Goal: Task Accomplishment & Management: Complete application form

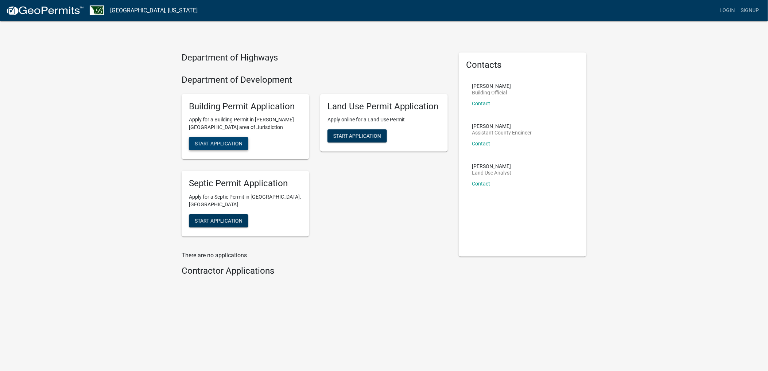
click at [236, 146] on span "Start Application" at bounding box center [219, 144] width 48 height 6
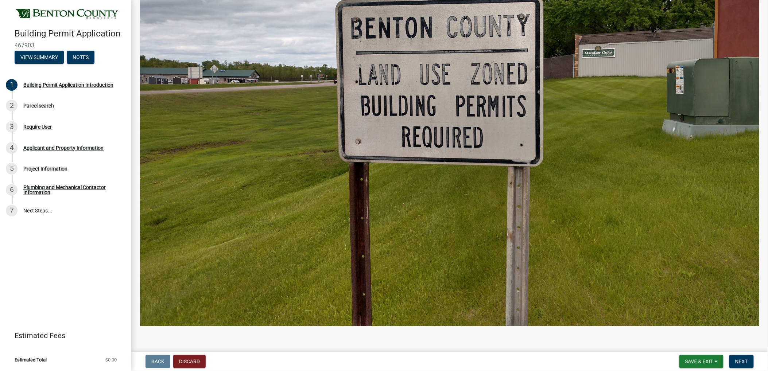
scroll to position [339, 0]
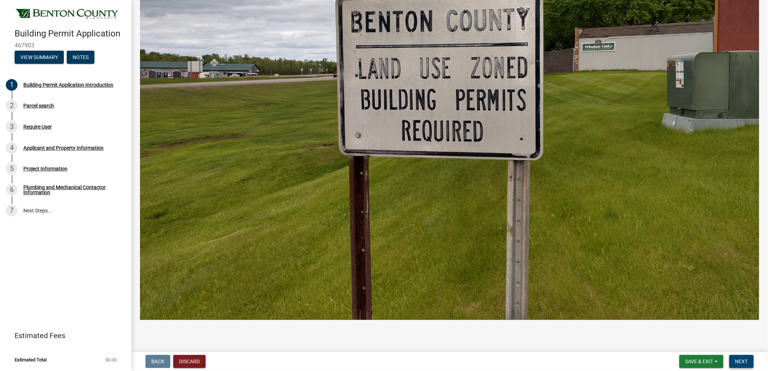
click at [742, 363] on span "Next" at bounding box center [741, 362] width 13 height 6
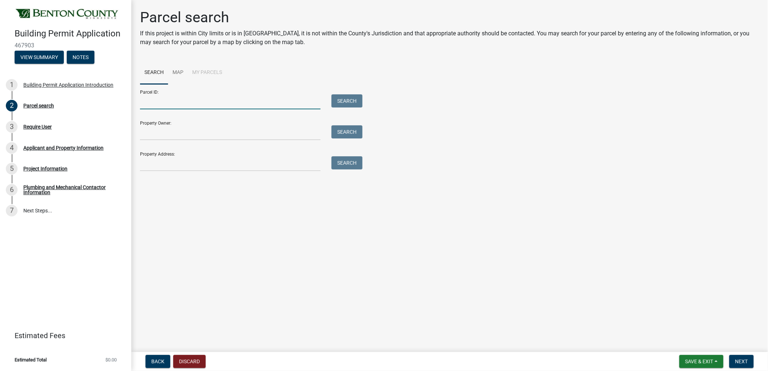
click at [194, 103] on input "Parcel ID:" at bounding box center [230, 101] width 181 height 15
click at [176, 132] on input "Property Owner:" at bounding box center [230, 132] width 181 height 15
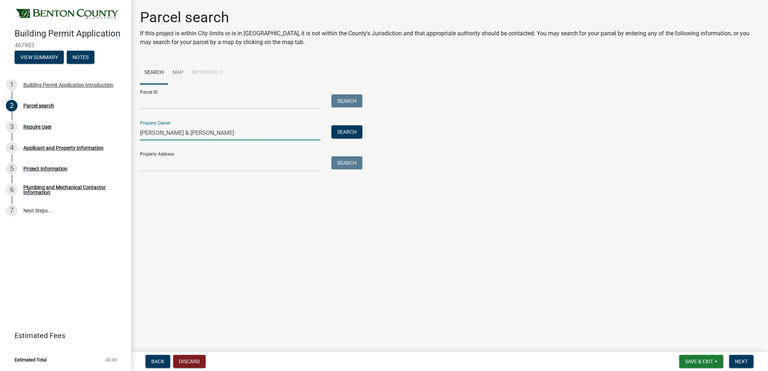
type input "[PERSON_NAME] & [PERSON_NAME]"
click at [157, 161] on input "Property Address:" at bounding box center [230, 163] width 181 height 15
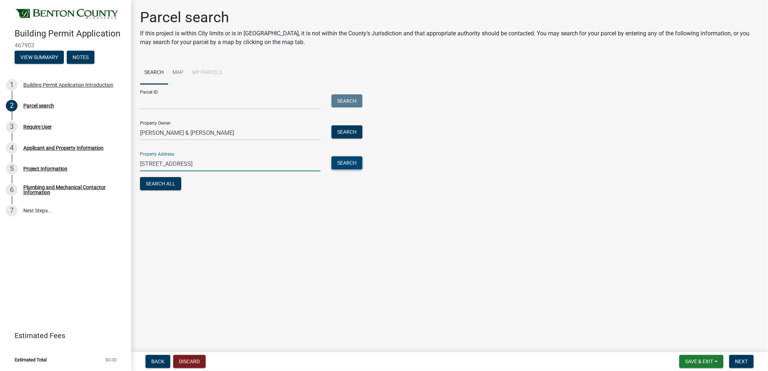
type input "[STREET_ADDRESS]"
click at [357, 165] on button "Search" at bounding box center [347, 162] width 31 height 13
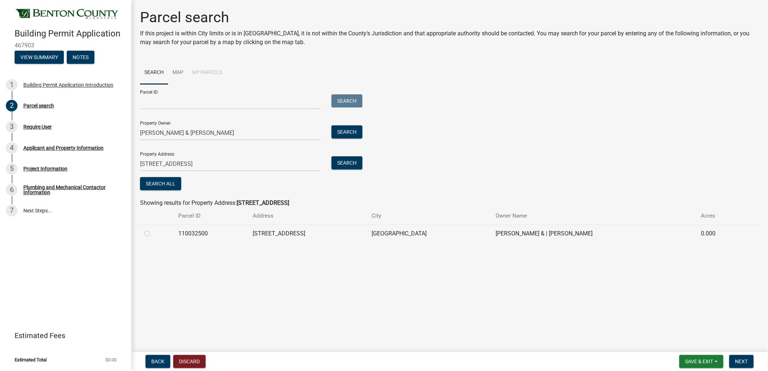
click at [153, 229] on label at bounding box center [153, 229] width 0 height 0
click at [153, 233] on input "radio" at bounding box center [155, 231] width 5 height 5
radio input "true"
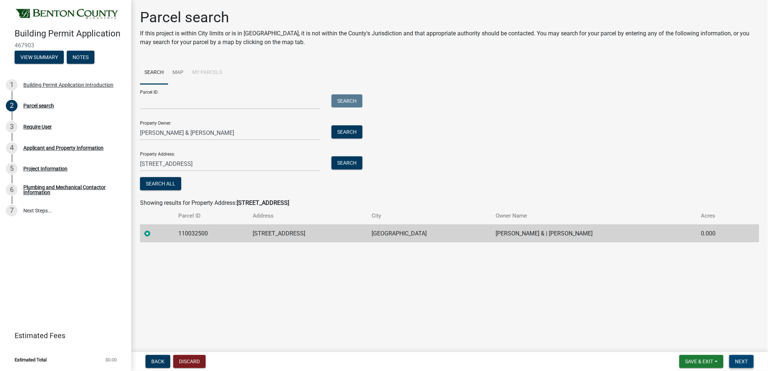
click at [736, 360] on span "Next" at bounding box center [741, 362] width 13 height 6
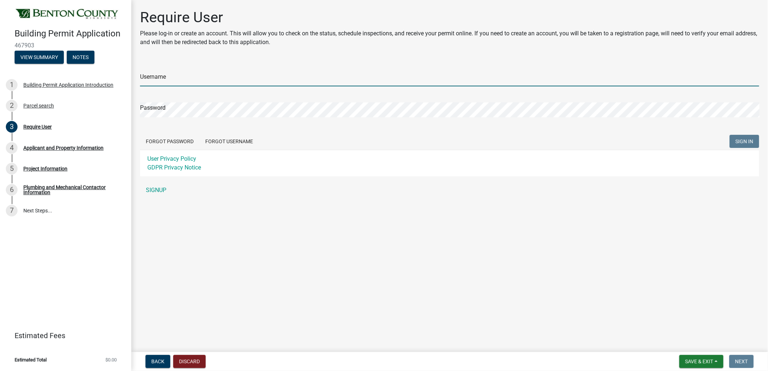
type input "ABCSeamless"
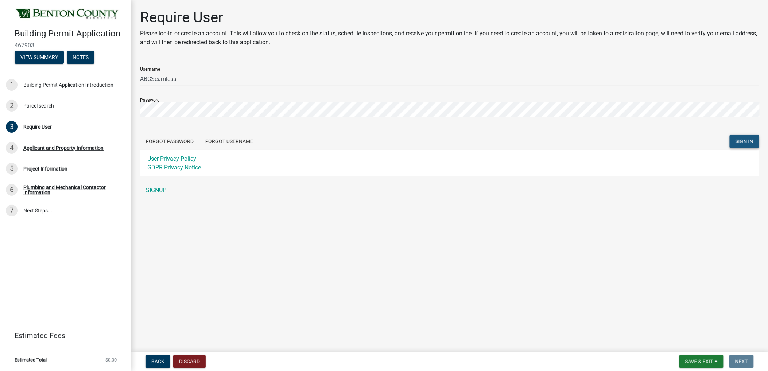
click at [751, 141] on span "SIGN IN" at bounding box center [745, 141] width 18 height 6
click at [666, 355] on div "Invalid Username/password" at bounding box center [708, 355] width 109 height 20
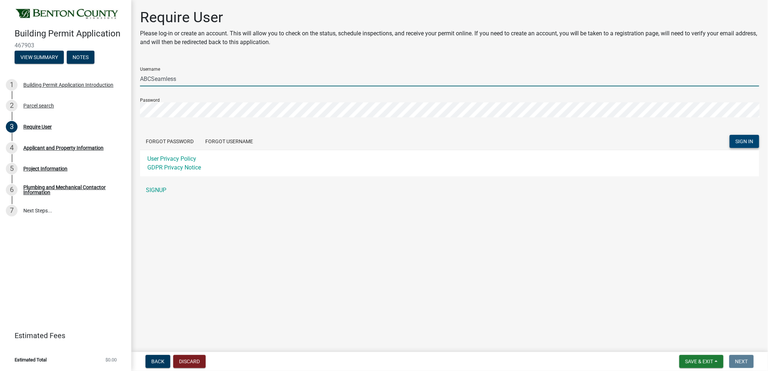
click at [194, 82] on input "ABCSeamless" at bounding box center [449, 78] width 619 height 15
click at [741, 141] on span "SIGN IN" at bounding box center [745, 141] width 18 height 6
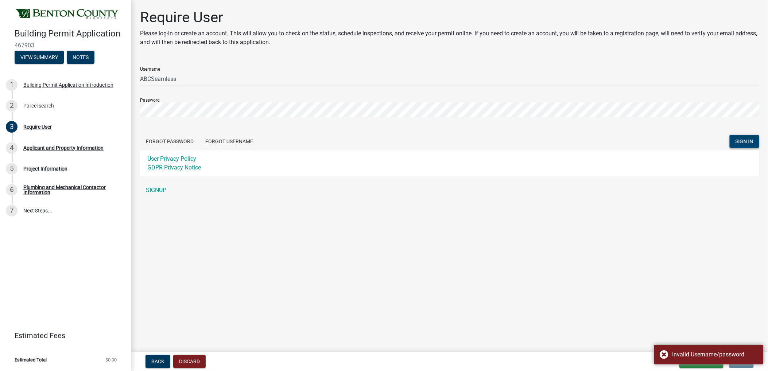
click at [397, 264] on main "Require User Please log-in or create an account. This will allow you to check o…" at bounding box center [449, 174] width 637 height 349
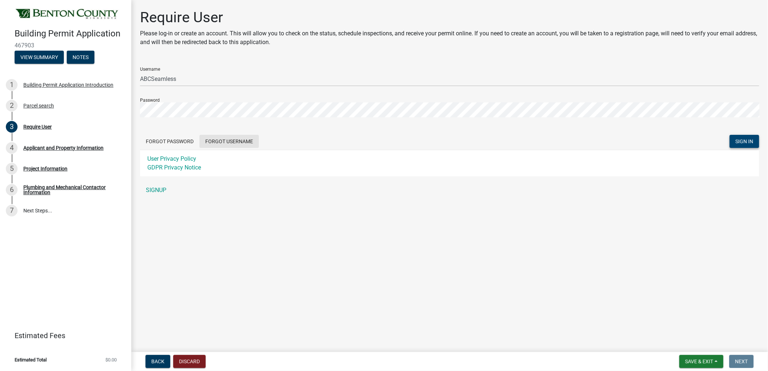
click at [213, 140] on button "Forgot Username" at bounding box center [229, 141] width 59 height 13
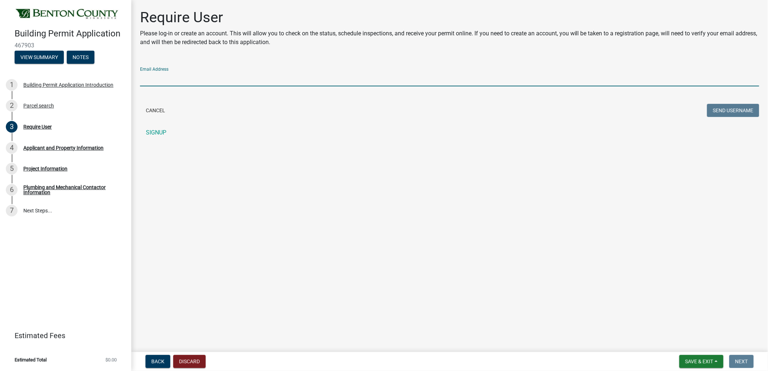
click at [174, 78] on input "Email Address" at bounding box center [449, 78] width 619 height 15
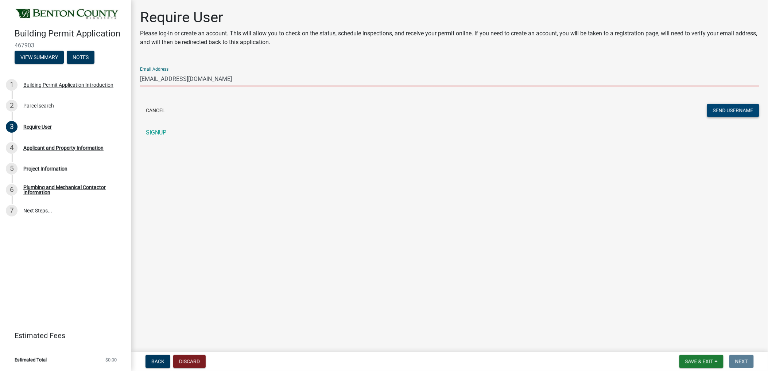
type input "[EMAIL_ADDRESS][DOMAIN_NAME]"
click at [716, 108] on button "Send Username" at bounding box center [733, 110] width 52 height 13
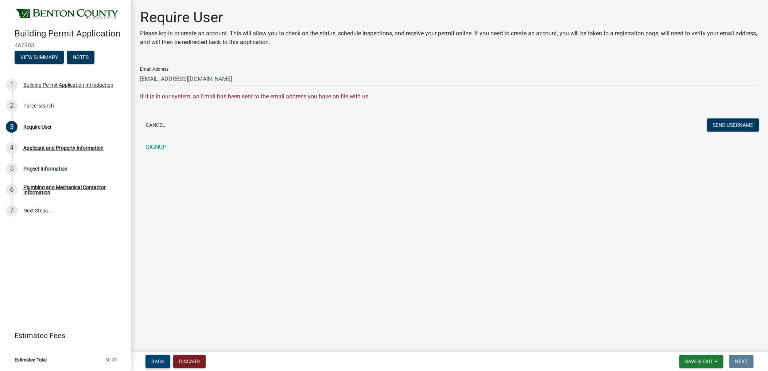
click at [158, 359] on span "Back" at bounding box center [157, 362] width 13 height 6
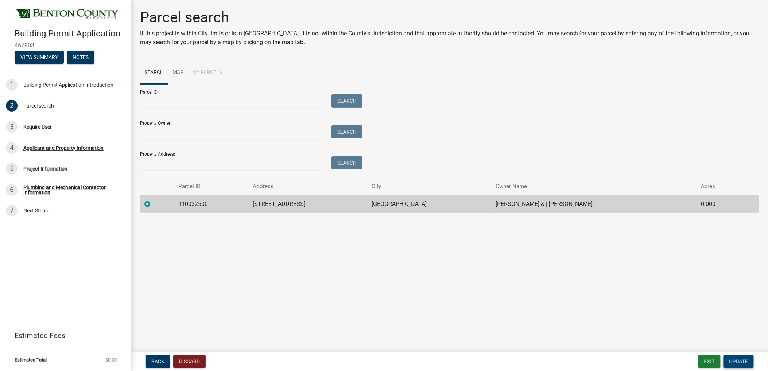
click at [742, 363] on span "Update" at bounding box center [739, 362] width 19 height 6
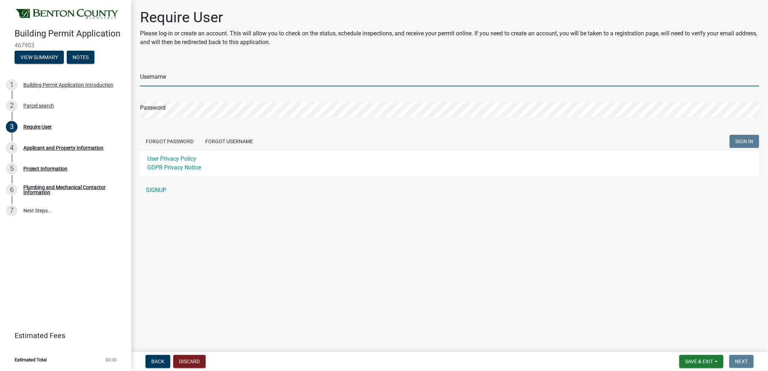
type input "ABCSeamless"
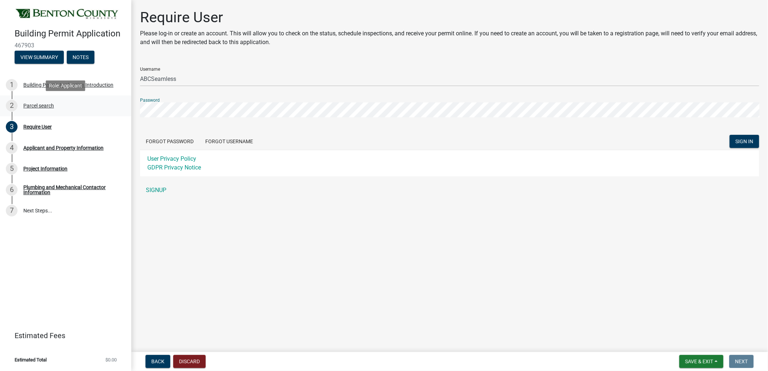
click at [109, 108] on div "Building Permit Application 467903 View Summary Notes 1 Building Permit Applica…" at bounding box center [384, 185] width 768 height 371
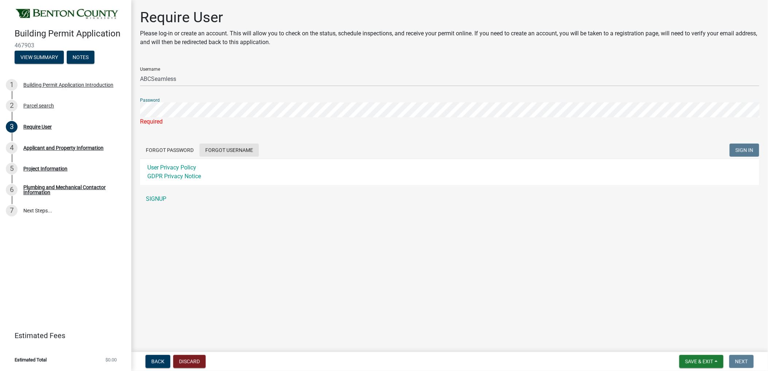
click at [216, 150] on button "Forgot Username" at bounding box center [229, 150] width 59 height 13
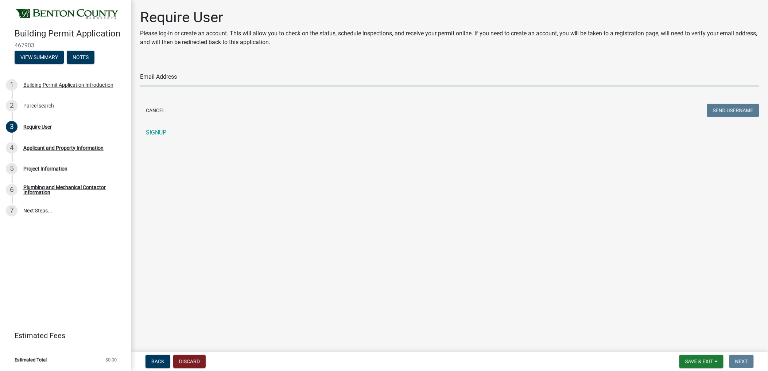
click at [155, 79] on input "Email Address" at bounding box center [449, 78] width 619 height 15
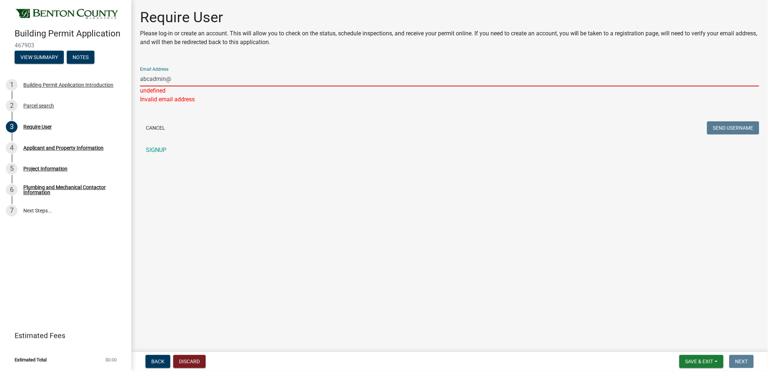
type input "[EMAIL_ADDRESS][DOMAIN_NAME]"
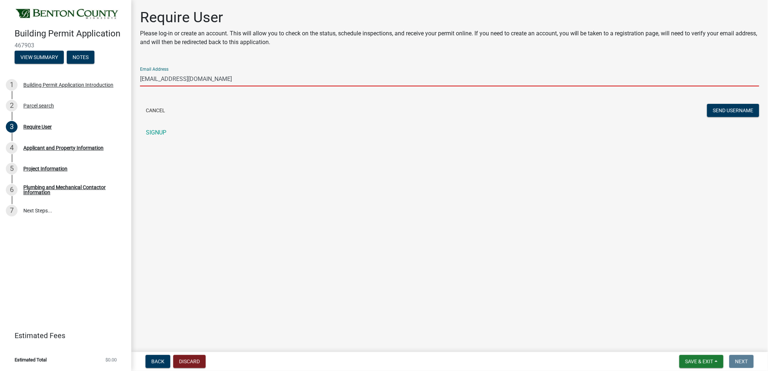
click at [351, 174] on main "Require User Please log-in or create an account. This will allow you to check o…" at bounding box center [449, 174] width 637 height 349
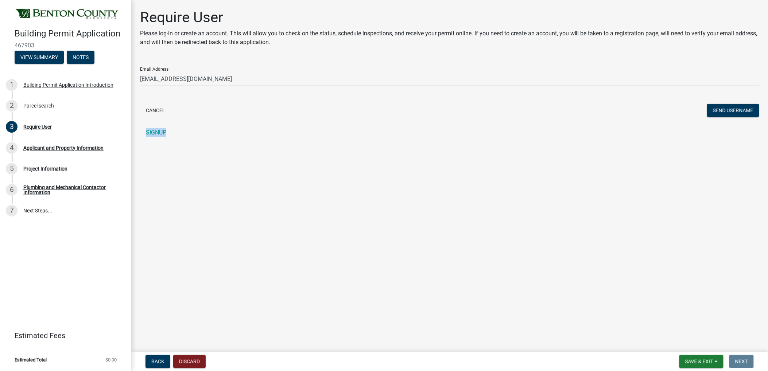
click at [120, 15] on header "Building Permit Application 467903 View Summary Notes" at bounding box center [65, 35] width 131 height 71
click at [738, 110] on button "Send Username" at bounding box center [733, 110] width 52 height 13
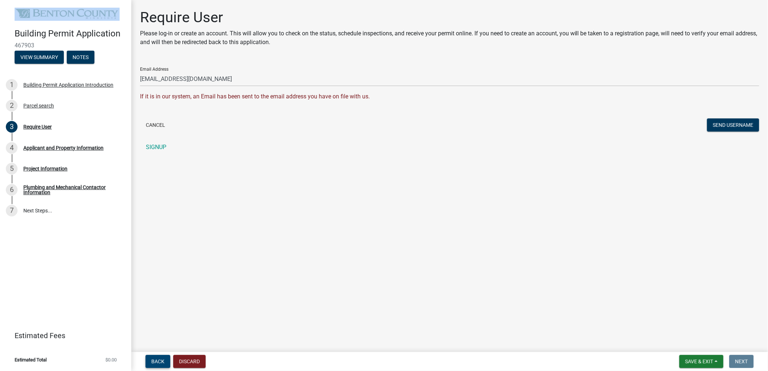
click at [162, 363] on span "Back" at bounding box center [157, 362] width 13 height 6
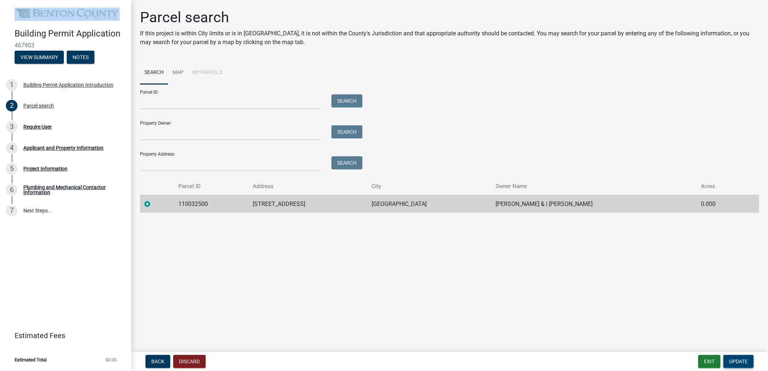
click at [741, 360] on span "Update" at bounding box center [739, 362] width 19 height 6
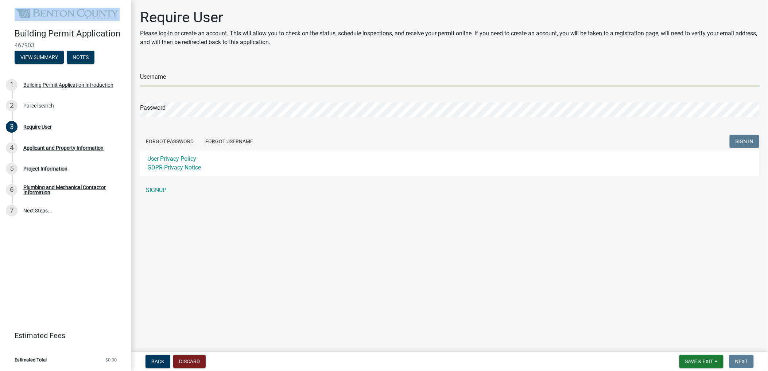
type input "ABCSeamless"
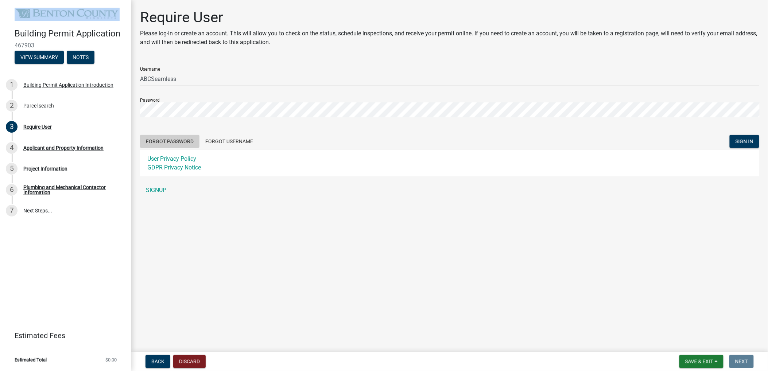
click at [167, 138] on button "Forgot Password" at bounding box center [169, 141] width 59 height 13
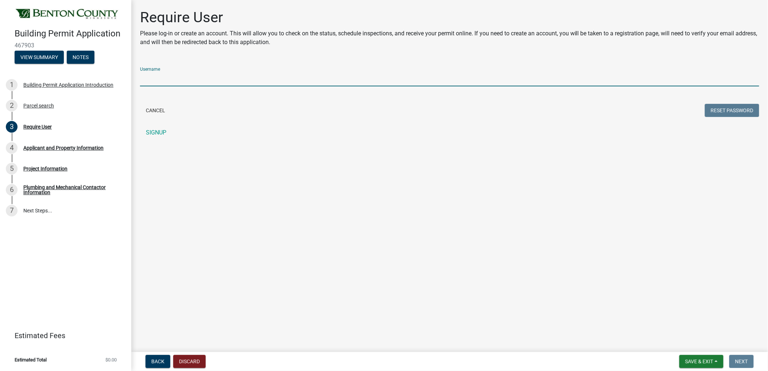
click at [208, 74] on input "Username" at bounding box center [449, 78] width 619 height 15
click at [710, 107] on button "Reset Password" at bounding box center [732, 110] width 54 height 13
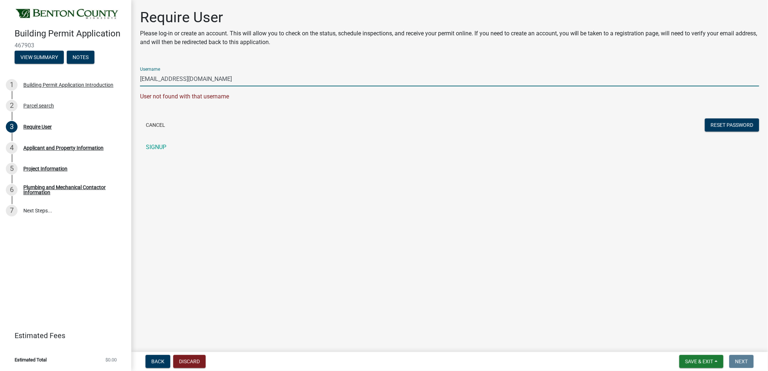
drag, startPoint x: 283, startPoint y: 81, endPoint x: 136, endPoint y: 77, distance: 147.4
click at [136, 77] on div "Require User Please log-in or create an account. This will allow you to check o…" at bounding box center [450, 85] width 630 height 152
paste input "ABCSeamless"
type input "ABCSeamless"
click at [722, 127] on button "Reset Password" at bounding box center [732, 125] width 54 height 13
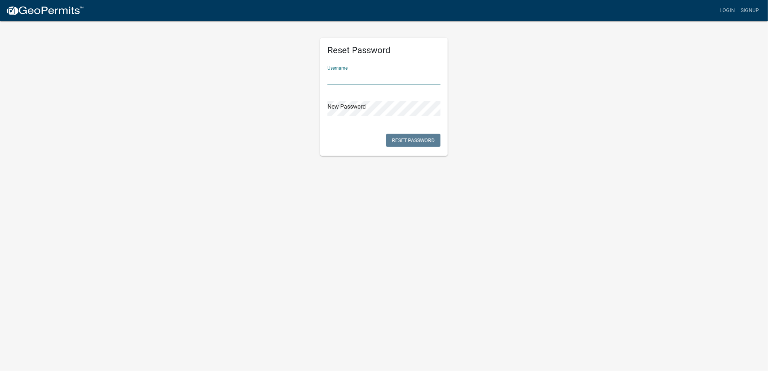
click at [334, 77] on input "text" at bounding box center [384, 77] width 113 height 15
paste input "ABCSeamless"
type input "ABCSeamless"
click at [475, 96] on div "Reset Password Username ABCSeamless New Password Reset Password" at bounding box center [384, 88] width 416 height 136
click at [407, 140] on button "Reset Password" at bounding box center [413, 140] width 54 height 13
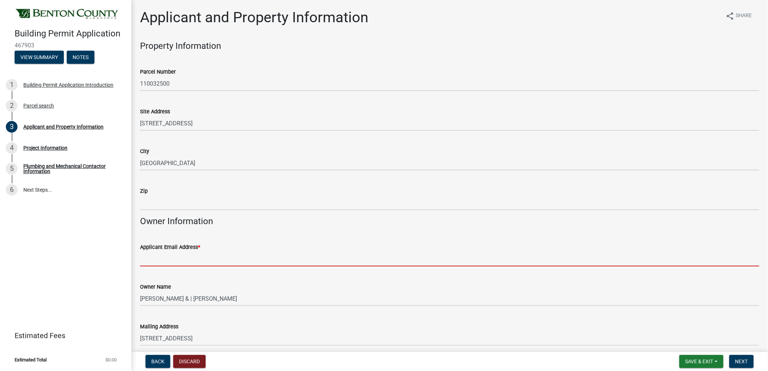
click at [150, 258] on input "Applicant Email Address *" at bounding box center [449, 259] width 619 height 15
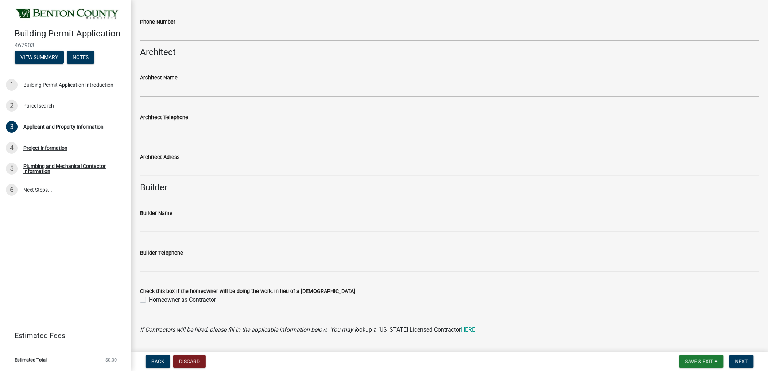
scroll to position [567, 0]
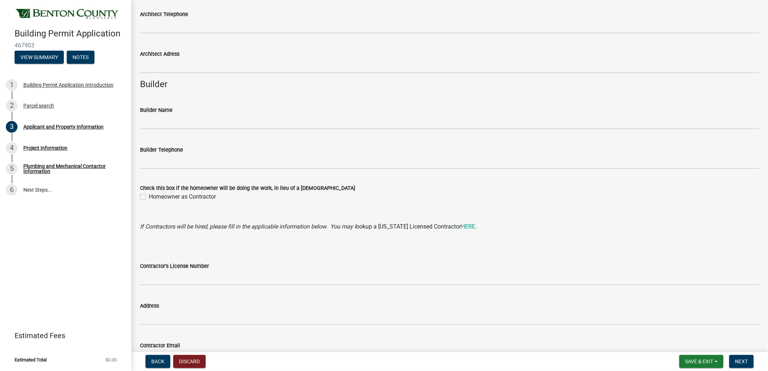
type input "301 4th Ave S Sartell MN 56377"
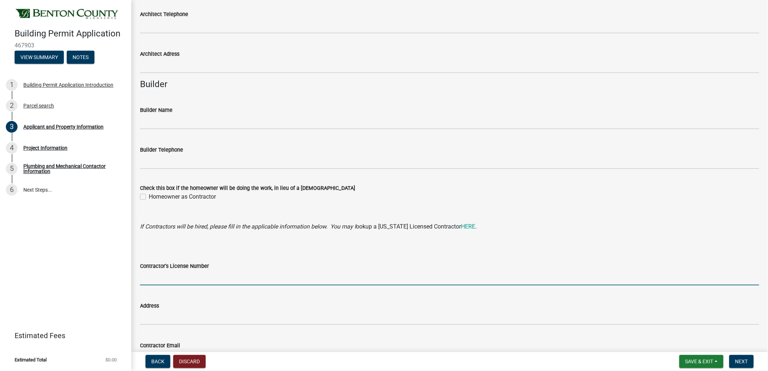
click at [163, 279] on input "Contractor's License Number" at bounding box center [449, 278] width 619 height 15
type input "BC693527"
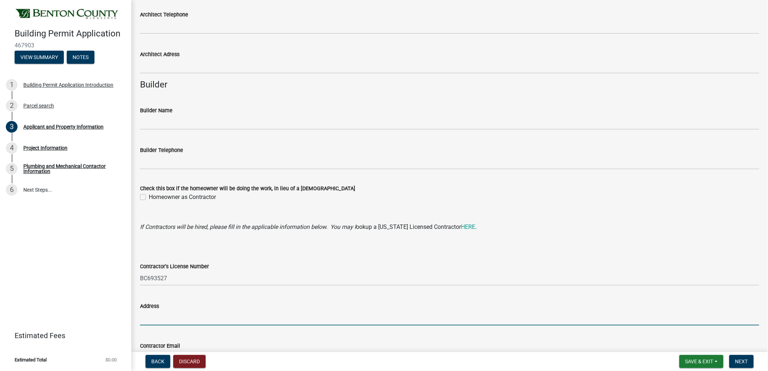
click at [154, 315] on input "Address" at bounding box center [449, 318] width 619 height 15
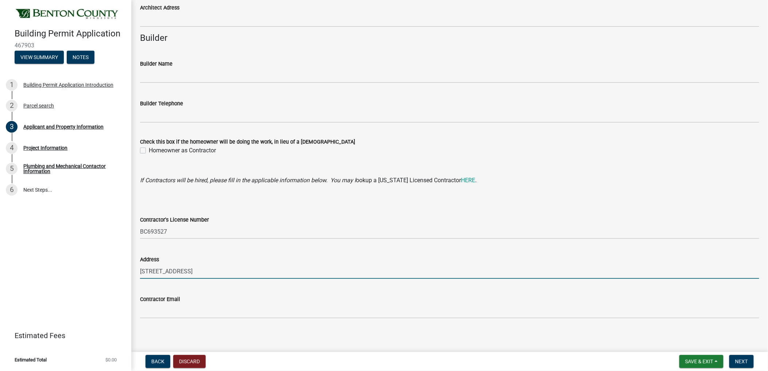
scroll to position [625, 0]
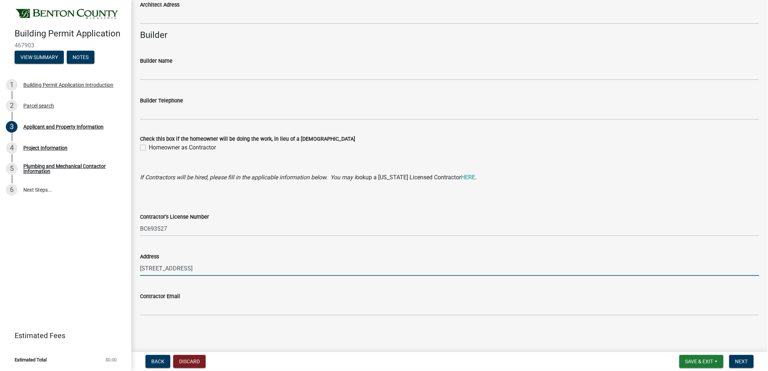
type input "301 4th Ave S Sartell MN 56377"
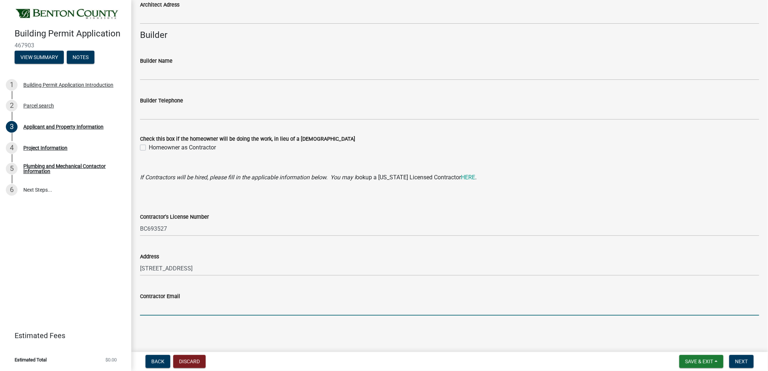
click at [176, 311] on input "Contractor Email" at bounding box center [449, 308] width 619 height 15
type input "[EMAIL_ADDRESS][DOMAIN_NAME]"
click at [746, 362] on span "Next" at bounding box center [741, 362] width 13 height 6
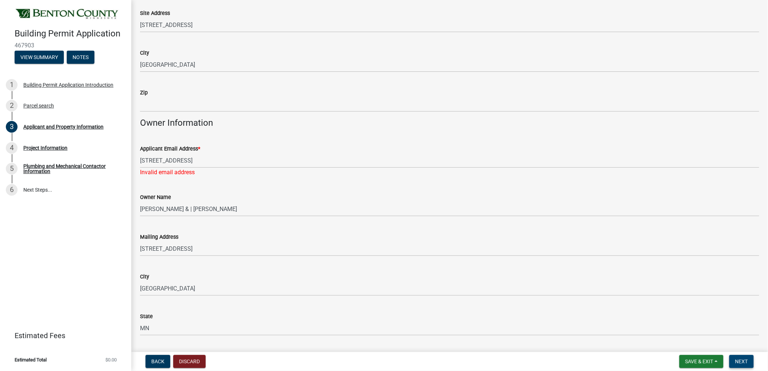
scroll to position [0, 0]
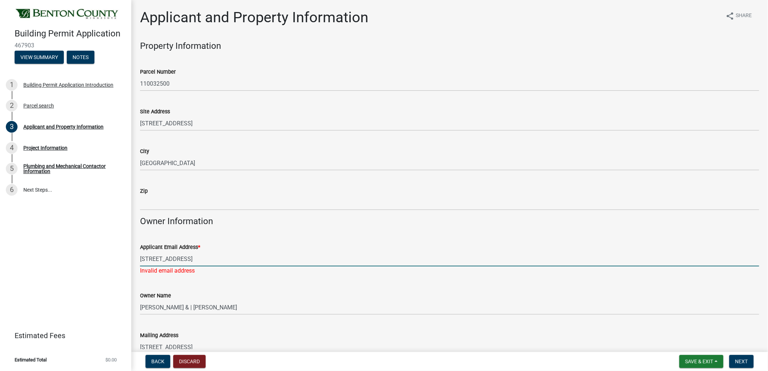
drag, startPoint x: 239, startPoint y: 258, endPoint x: 125, endPoint y: 259, distance: 113.8
click at [125, 259] on div "Building Permit Application 467903 View Summary Notes 1 Building Permit Applica…" at bounding box center [384, 185] width 768 height 371
type input "[EMAIL_ADDRESS][DOMAIN_NAME]"
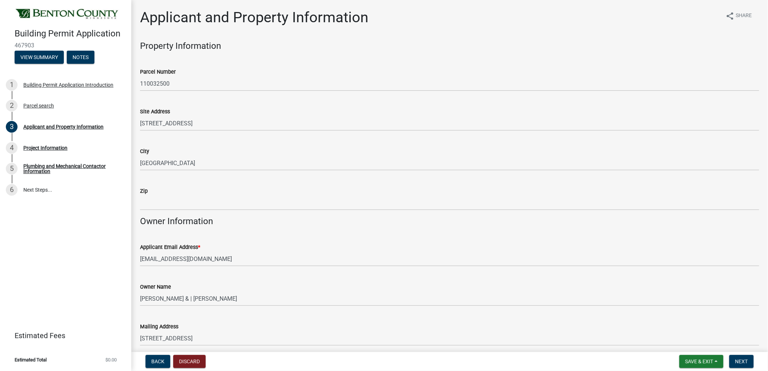
click at [389, 298] on form "Owner Name DALE E PULIS & | JANE A PULIS" at bounding box center [449, 295] width 619 height 24
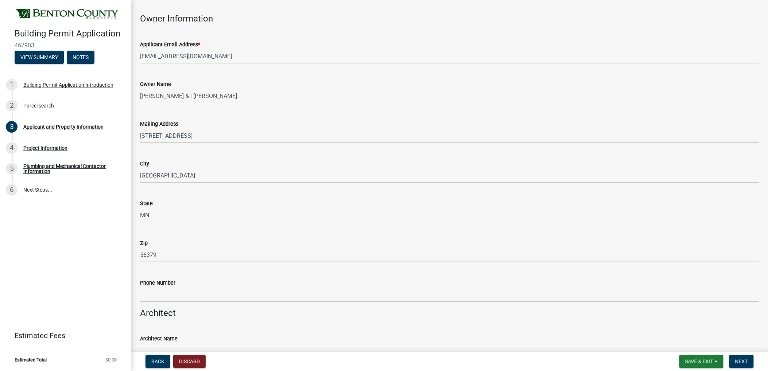
scroll to position [324, 0]
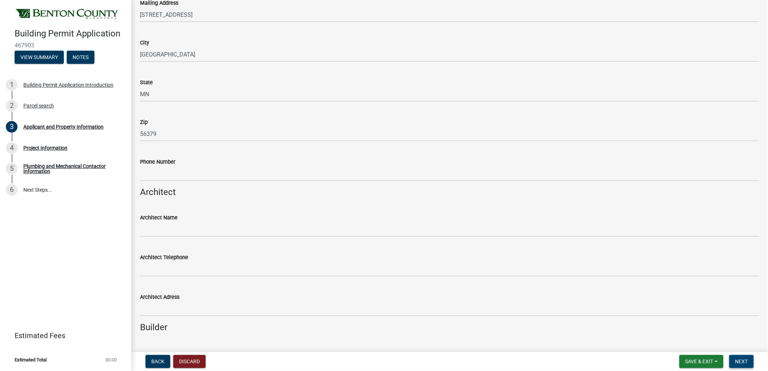
click at [742, 359] on span "Next" at bounding box center [741, 362] width 13 height 6
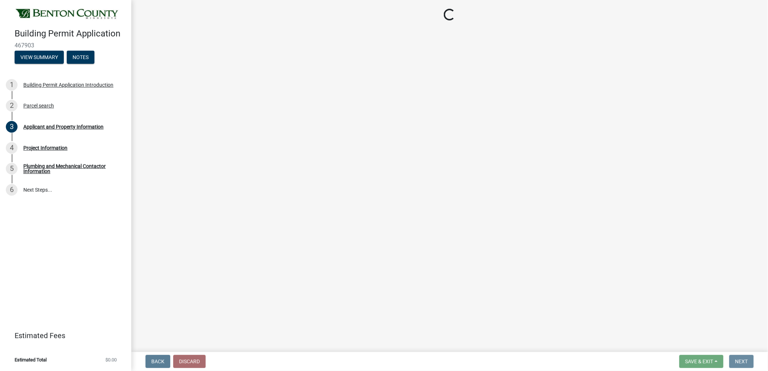
scroll to position [0, 0]
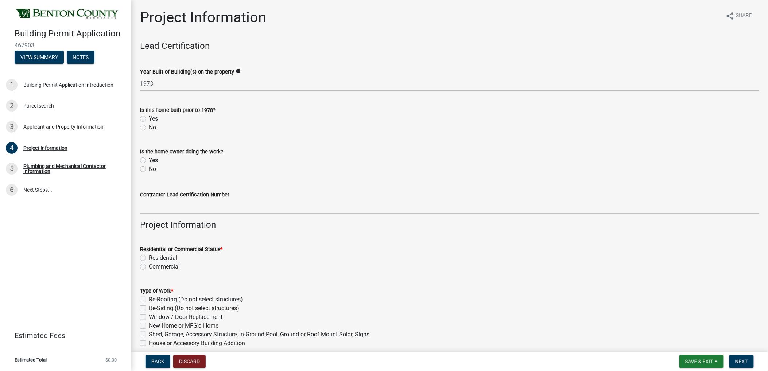
click at [149, 117] on label "Yes" at bounding box center [153, 119] width 9 height 9
click at [149, 117] on input "Yes" at bounding box center [151, 117] width 5 height 5
radio input "true"
click at [149, 169] on label "No" at bounding box center [152, 169] width 7 height 9
click at [149, 169] on input "No" at bounding box center [151, 167] width 5 height 5
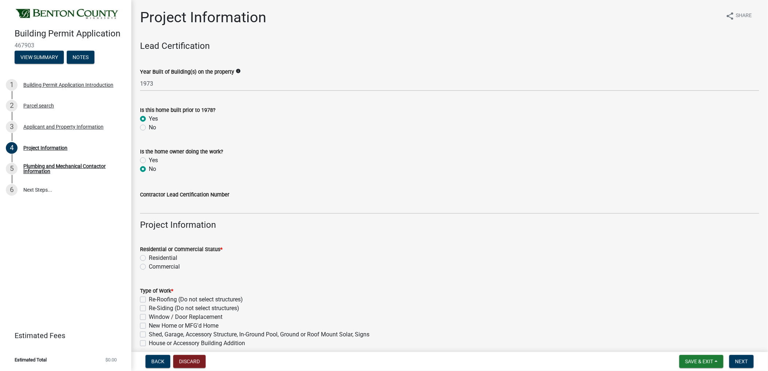
radio input "true"
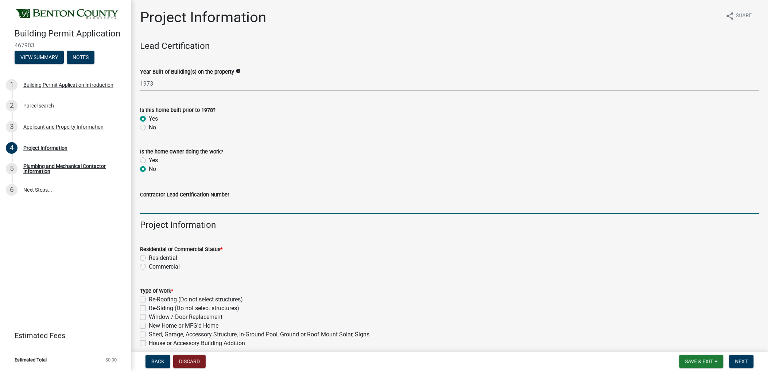
click at [171, 209] on input "Contractor Lead Certification Number" at bounding box center [449, 206] width 619 height 15
type input "NATF161155-2"
click at [149, 259] on label "Residential" at bounding box center [163, 258] width 28 height 9
click at [149, 259] on input "Residential" at bounding box center [151, 256] width 5 height 5
radio input "true"
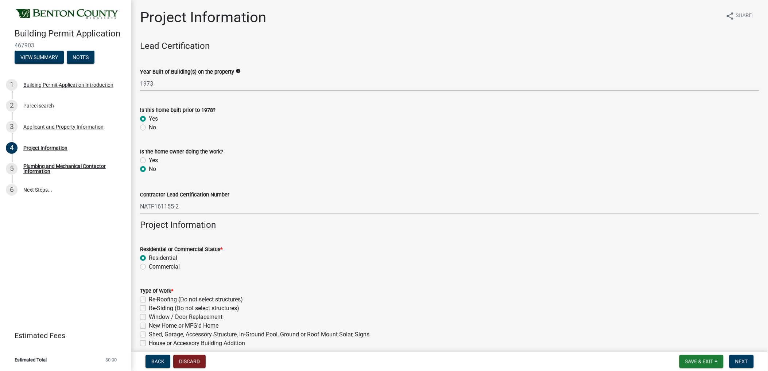
click at [149, 317] on label "Window / Door Replacement" at bounding box center [186, 317] width 74 height 9
click at [149, 317] on input "Window / Door Replacement" at bounding box center [151, 315] width 5 height 5
checkbox input "true"
checkbox input "false"
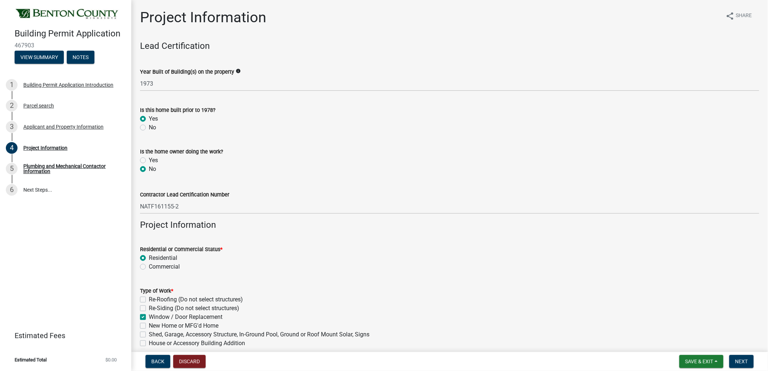
checkbox input "true"
checkbox input "false"
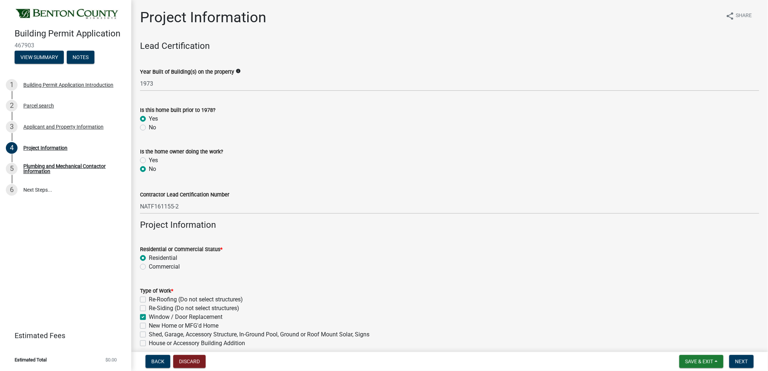
checkbox input "false"
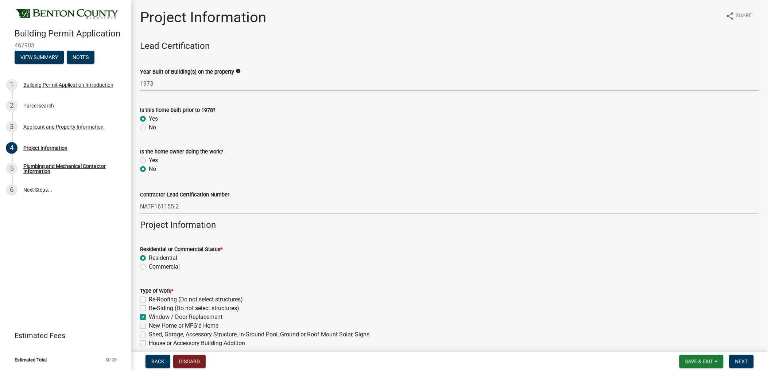
checkbox input "false"
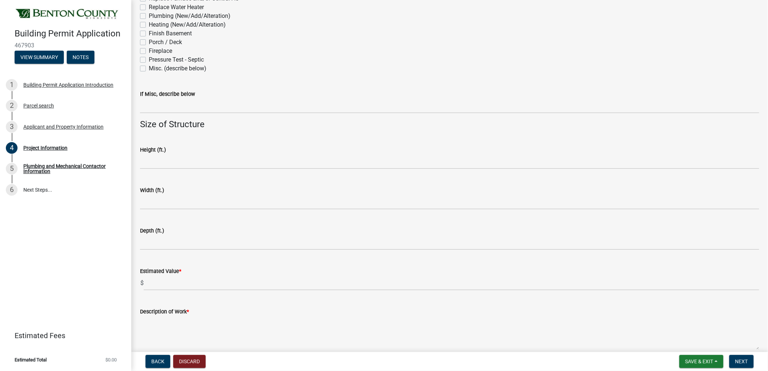
scroll to position [398, 0]
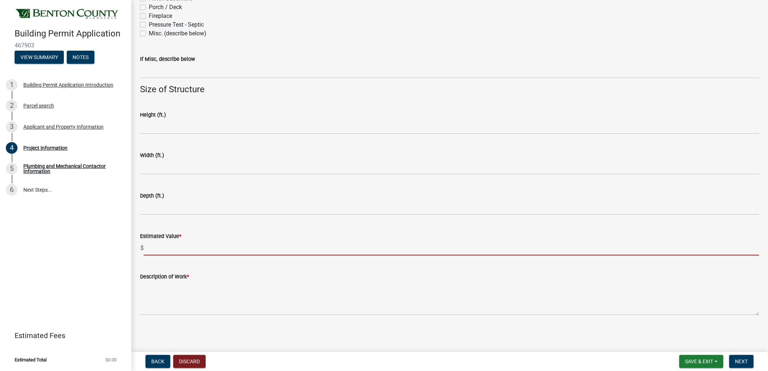
click at [150, 250] on input "text" at bounding box center [452, 248] width 616 height 15
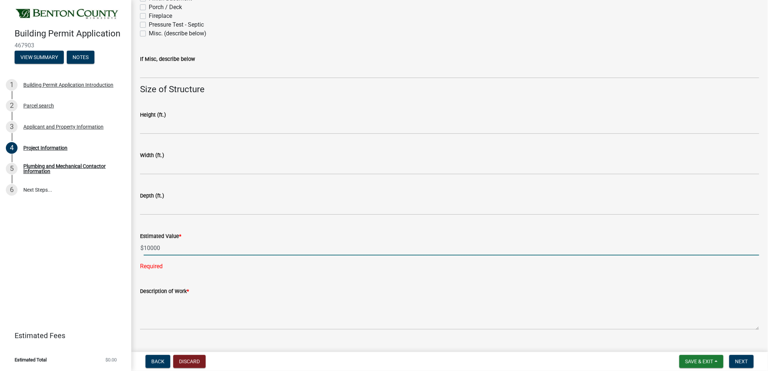
type input "10000"
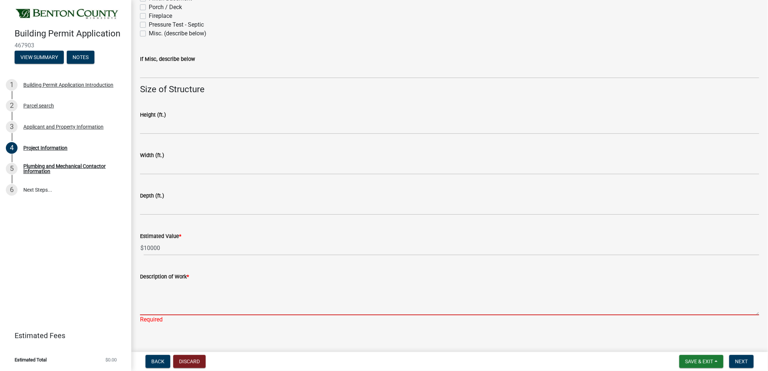
paste textarea "ABC Seamless to remove and replace bay window White in/out for color Picture wi…"
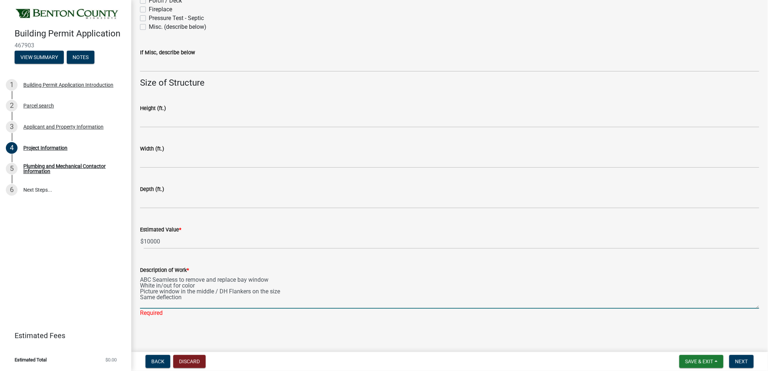
scroll to position [406, 0]
type textarea "ABC Seamless to remove and replace bay window White in/out for color Picture wi…"
click at [739, 360] on span "Next" at bounding box center [741, 362] width 13 height 6
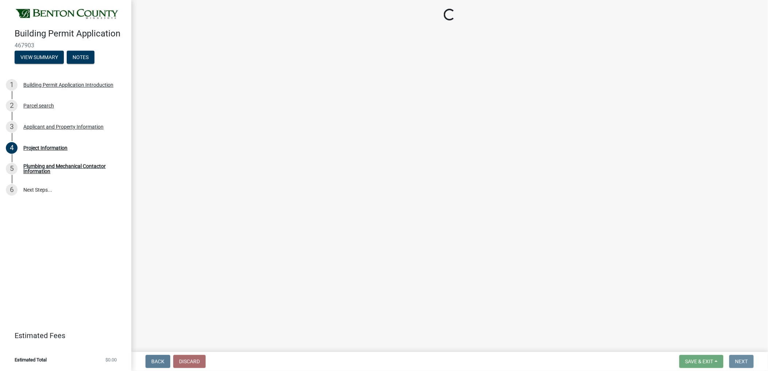
scroll to position [0, 0]
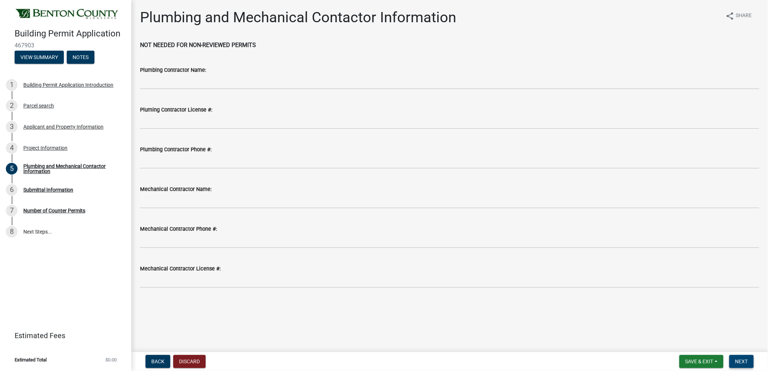
click at [739, 358] on button "Next" at bounding box center [742, 361] width 24 height 13
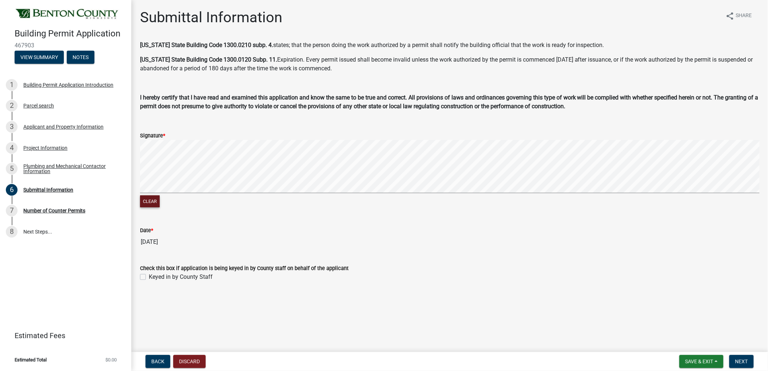
click at [152, 200] on button "Clear" at bounding box center [150, 202] width 20 height 12
click at [741, 359] on span "Next" at bounding box center [741, 362] width 13 height 6
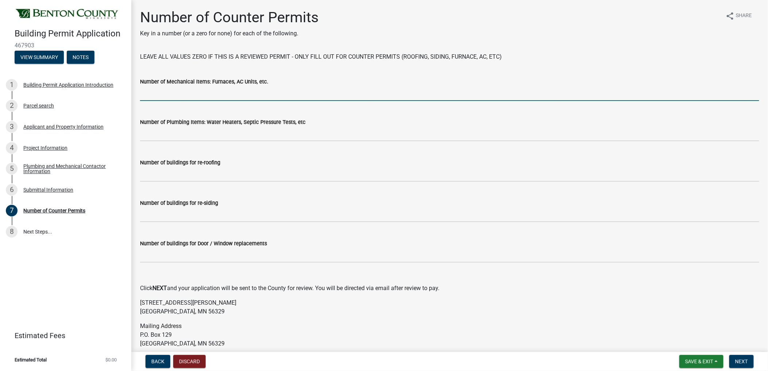
click at [156, 98] on input "text" at bounding box center [449, 93] width 619 height 15
type input "0"
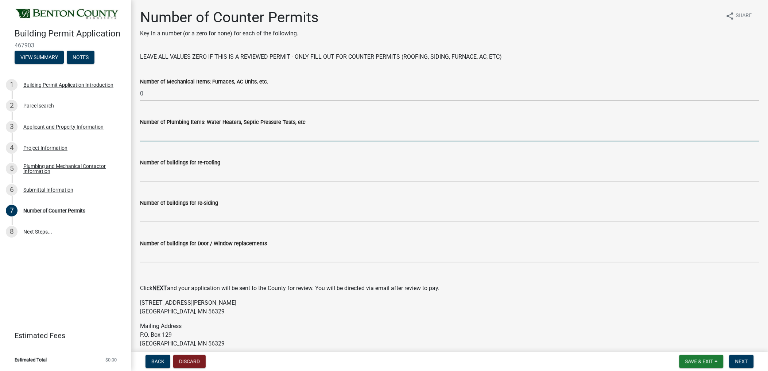
click at [156, 136] on input "text" at bounding box center [449, 134] width 619 height 15
type input "0"
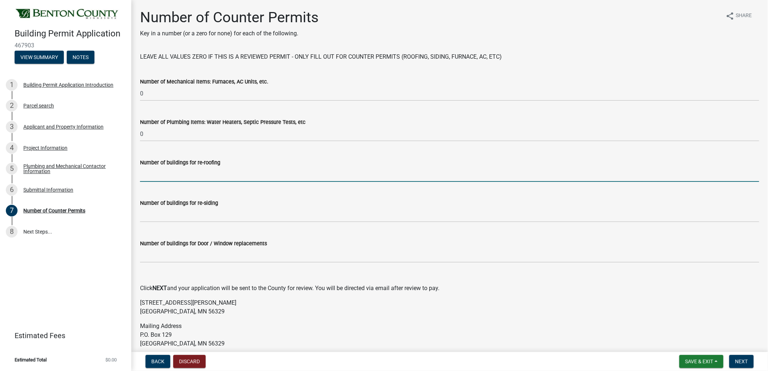
click at [152, 173] on input "text" at bounding box center [449, 174] width 619 height 15
type input "0"
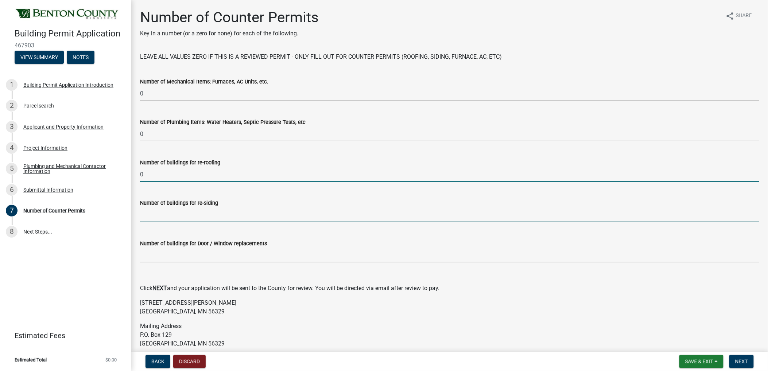
click at [150, 214] on input "text" at bounding box center [449, 215] width 619 height 15
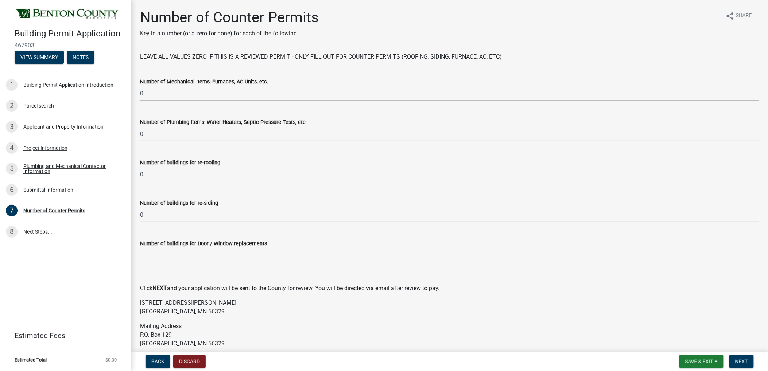
type input "0"
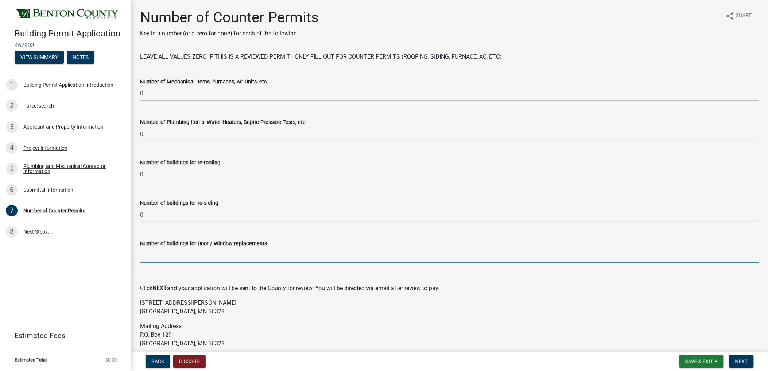
click at [150, 252] on input "text" at bounding box center [449, 255] width 619 height 15
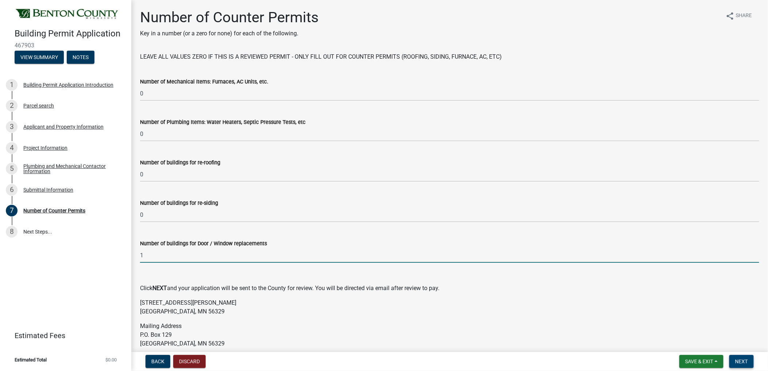
type input "1"
click at [741, 359] on span "Next" at bounding box center [741, 362] width 13 height 6
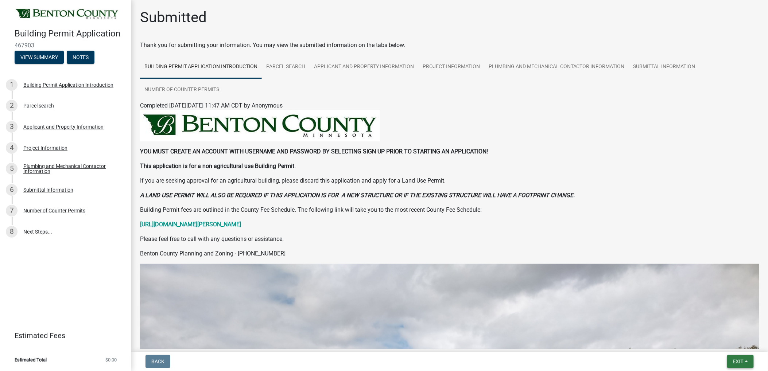
click at [737, 362] on span "Exit" at bounding box center [738, 362] width 11 height 6
click at [714, 341] on button "Save & Exit" at bounding box center [725, 343] width 58 height 18
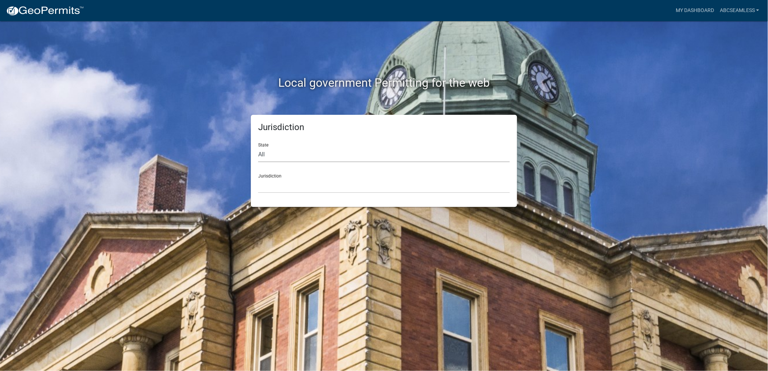
click at [276, 156] on select "All Colorado Georgia Indiana Iowa Kansas Minnesota Ohio South Carolina Wisconsin" at bounding box center [384, 154] width 252 height 15
select select "Minnesota"
click at [258, 147] on select "All Colorado Georgia Indiana Iowa Kansas Minnesota Ohio South Carolina Wisconsin" at bounding box center [384, 154] width 252 height 15
click at [272, 187] on select "Becker County, Minnesota Benton County, Minnesota Carlton County, Minnesota Cit…" at bounding box center [384, 185] width 252 height 15
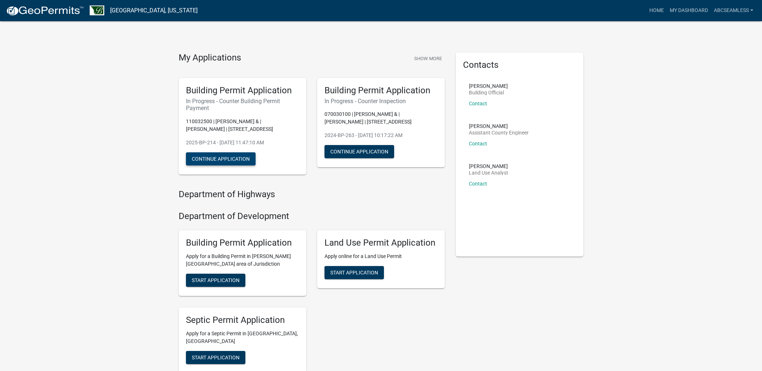
click at [231, 157] on button "Continue Application" at bounding box center [221, 158] width 70 height 13
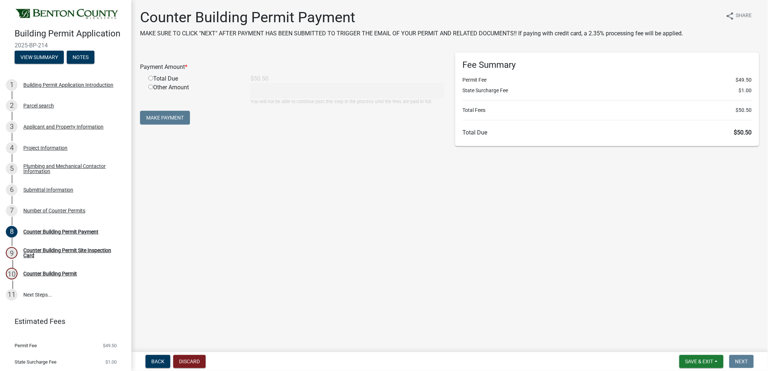
click at [151, 78] on input "radio" at bounding box center [150, 78] width 5 height 5
radio input "true"
type input "50.5"
click at [150, 117] on button "Make Payment" at bounding box center [165, 118] width 50 height 14
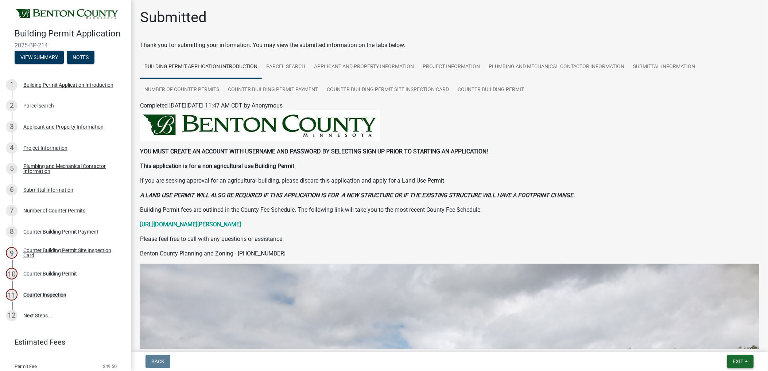
click at [742, 363] on span "Exit" at bounding box center [738, 362] width 11 height 6
click at [716, 344] on button "Save & Exit" at bounding box center [725, 343] width 58 height 18
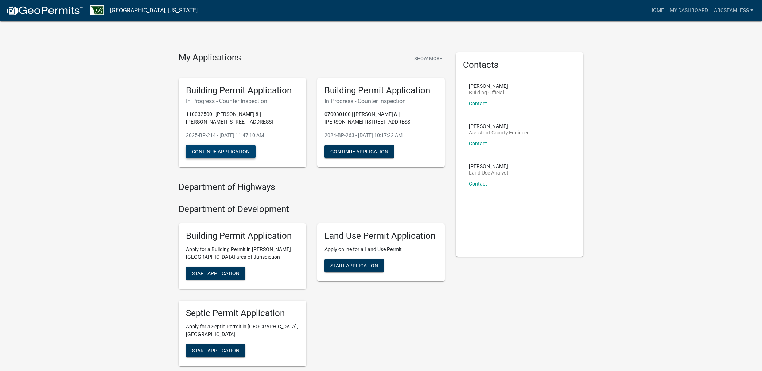
click at [227, 154] on button "Continue Application" at bounding box center [221, 151] width 70 height 13
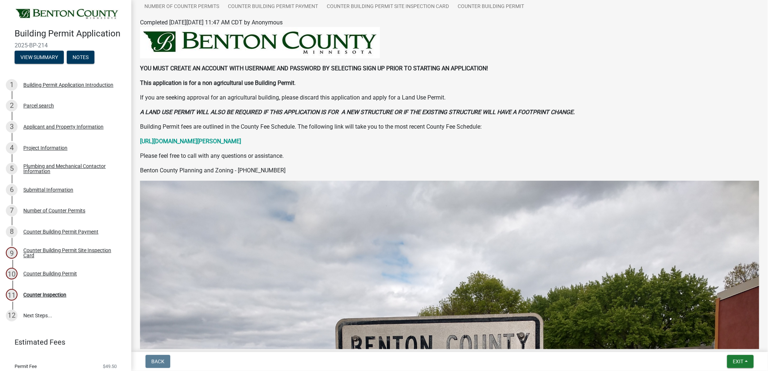
scroll to position [162, 0]
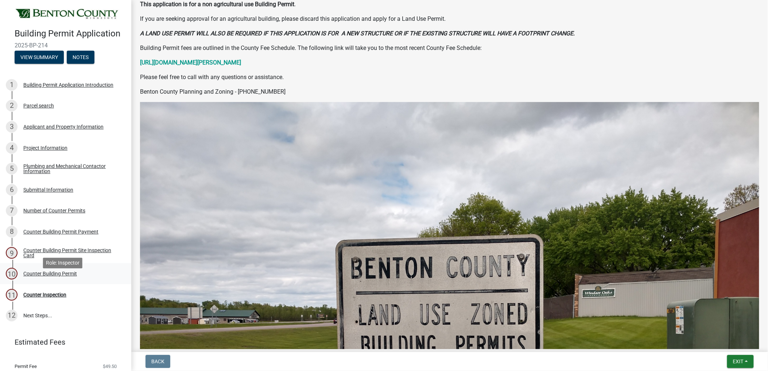
click at [40, 277] on div "Counter Building Permit" at bounding box center [50, 273] width 54 height 5
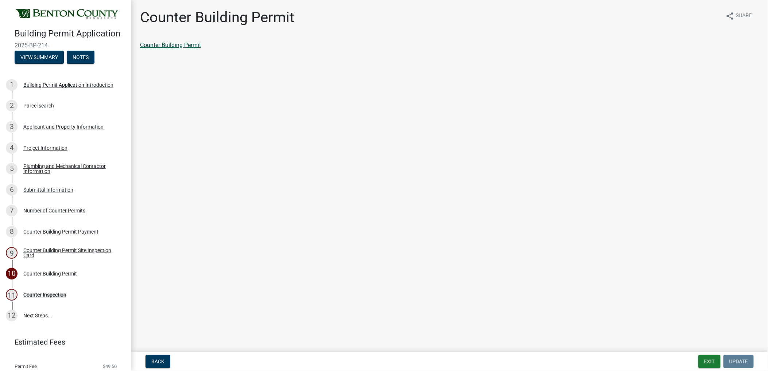
click at [172, 43] on link "Counter Building Permit" at bounding box center [170, 45] width 61 height 7
click at [38, 298] on div "Counter Inspection" at bounding box center [44, 295] width 43 height 5
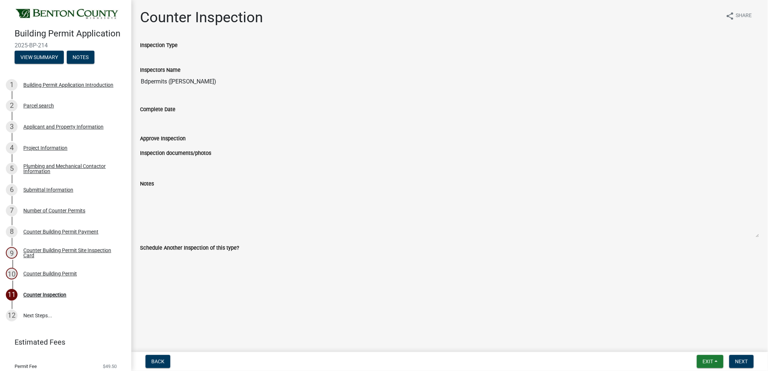
click at [256, 146] on div "Approve Inspection" at bounding box center [450, 141] width 630 height 15
